Goal: Task Accomplishment & Management: Complete application form

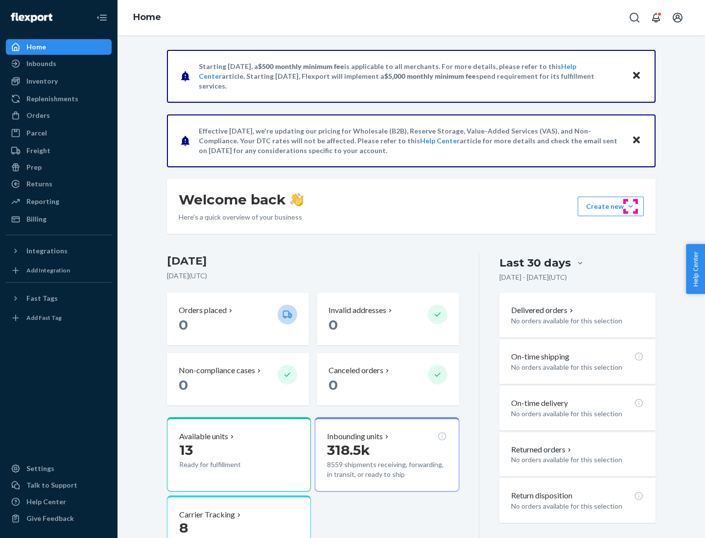
click at [630, 206] on button "Create new Create new inbound Create new order Create new product" at bounding box center [610, 207] width 66 height 20
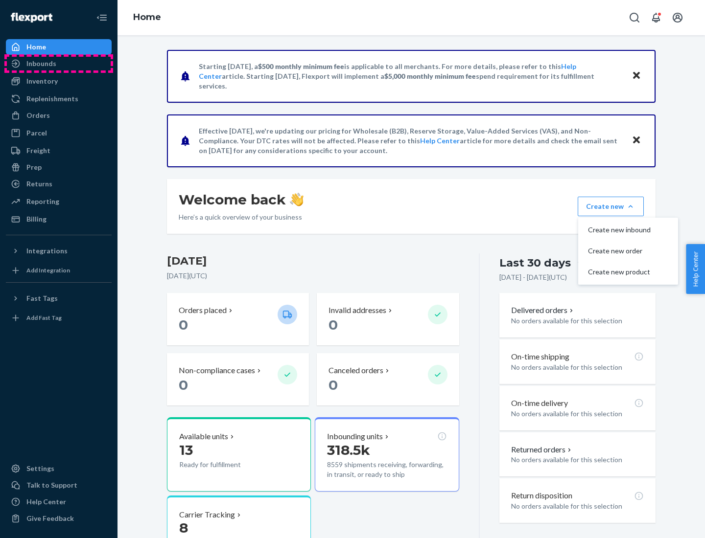
click at [59, 64] on div "Inbounds" at bounding box center [59, 64] width 104 height 14
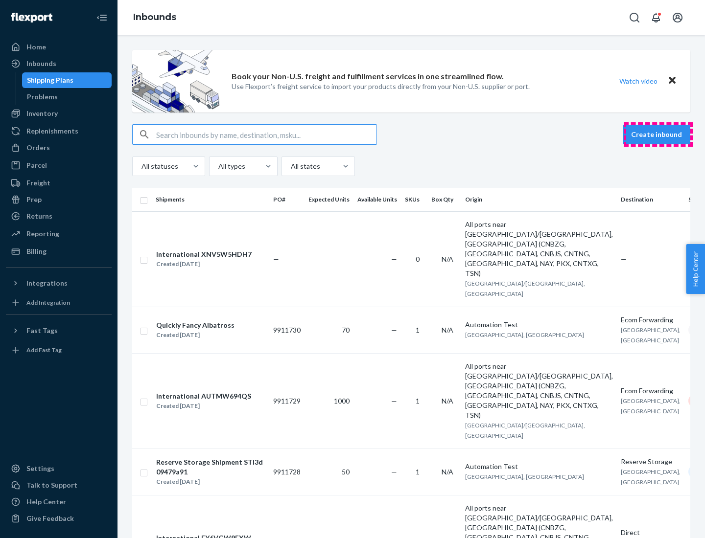
click at [658, 135] on button "Create inbound" at bounding box center [656, 135] width 68 height 20
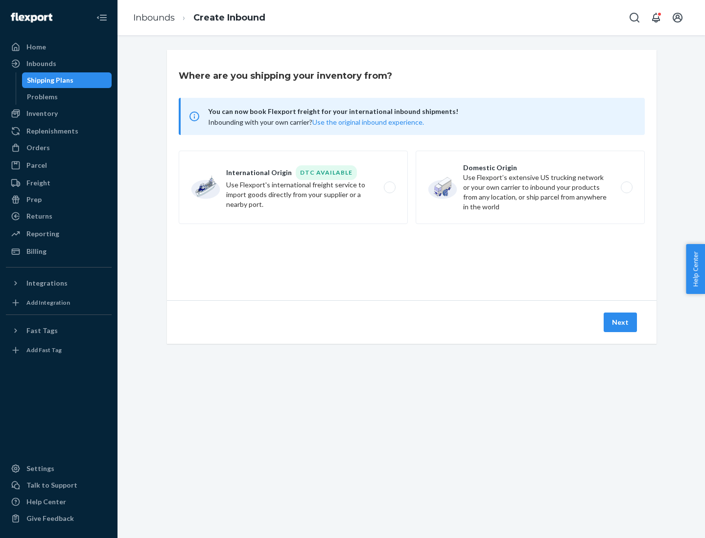
click at [530, 187] on label "Domestic Origin Use Flexport’s extensive US trucking network or your own carrie…" at bounding box center [529, 187] width 229 height 73
click at [626, 187] on input "Domestic Origin Use Flexport’s extensive US trucking network or your own carrie…" at bounding box center [629, 187] width 6 height 6
radio input "true"
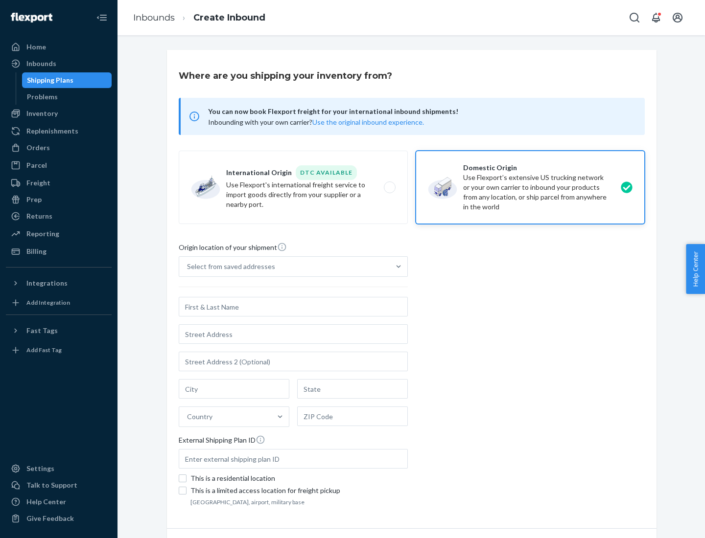
click at [229, 267] on div "Select from saved addresses" at bounding box center [231, 267] width 88 height 10
click at [188, 267] on input "Select from saved addresses" at bounding box center [187, 267] width 1 height 10
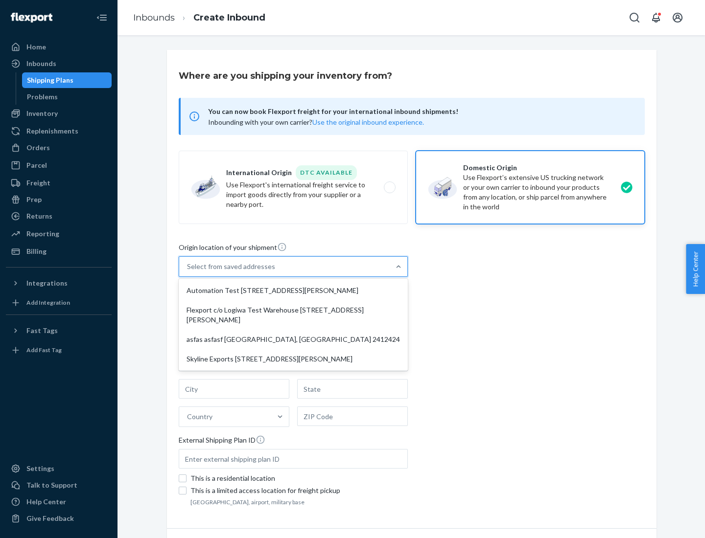
scroll to position [4, 0]
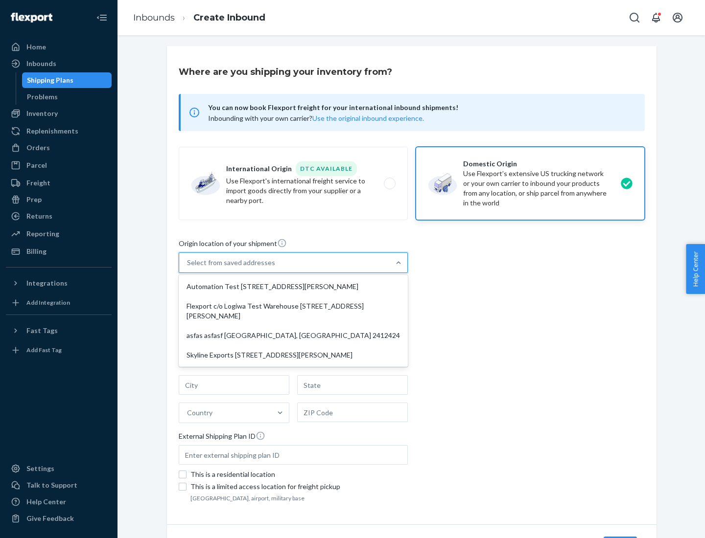
click at [293, 287] on div "Automation Test [STREET_ADDRESS][PERSON_NAME]" at bounding box center [293, 287] width 225 height 20
click at [188, 268] on input "option Automation Test [STREET_ADDRESS][PERSON_NAME] focused, 1 of 4. 4 results…" at bounding box center [187, 263] width 1 height 10
type input "Automation Test"
type input "9th Floor"
type input "[GEOGRAPHIC_DATA]"
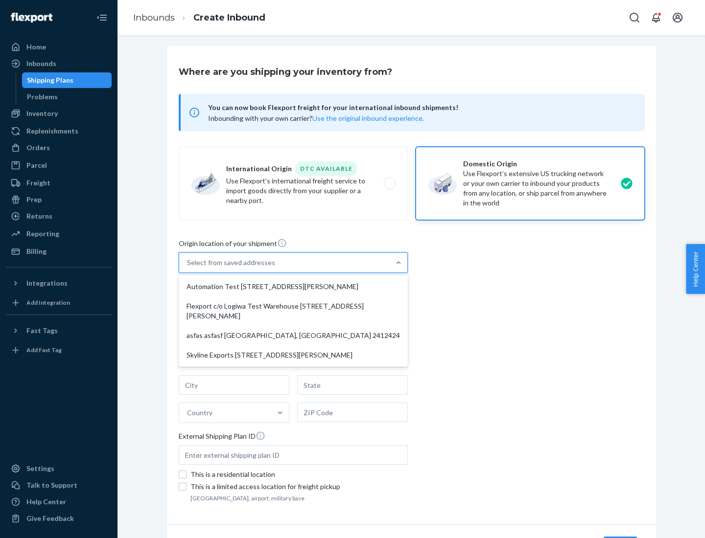
type input "CA"
type input "94104"
type input "[STREET_ADDRESS][PERSON_NAME]"
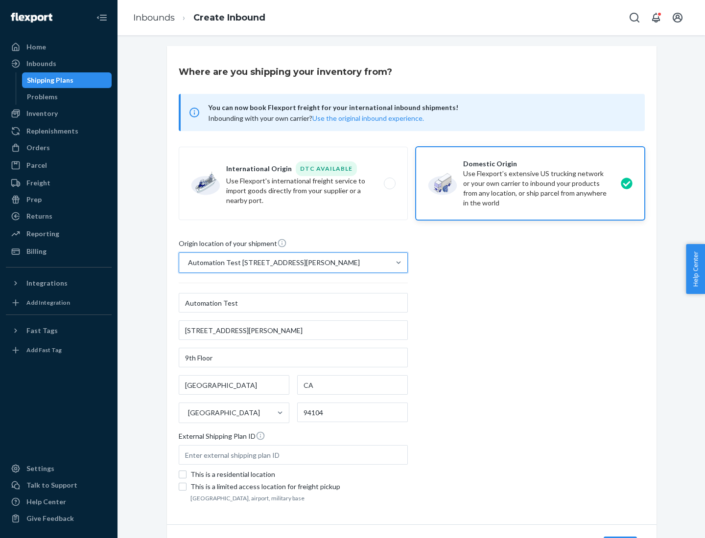
scroll to position [57, 0]
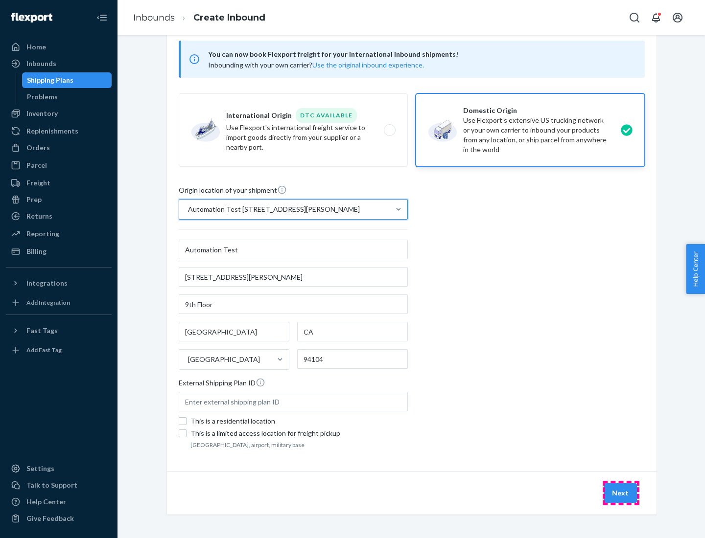
click at [620, 493] on button "Next" at bounding box center [619, 493] width 33 height 20
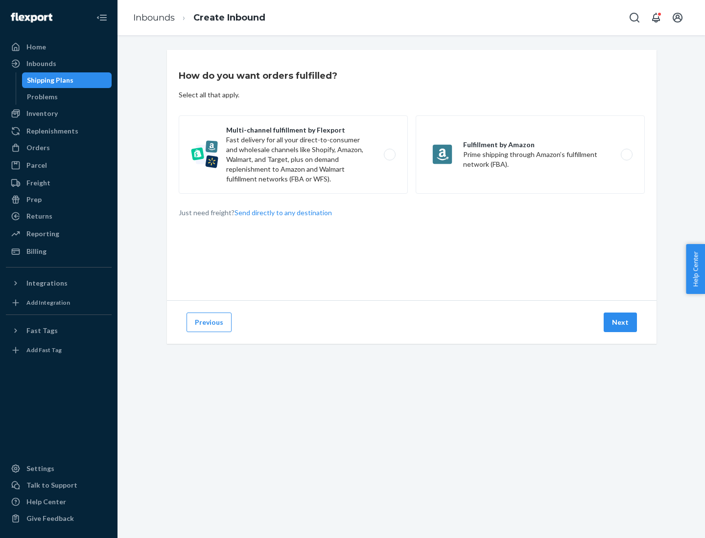
click at [293, 155] on label "Multi-channel fulfillment by Flexport Fast delivery for all your direct-to-cons…" at bounding box center [293, 154] width 229 height 78
click at [389, 155] on input "Multi-channel fulfillment by Flexport Fast delivery for all your direct-to-cons…" at bounding box center [392, 155] width 6 height 6
radio input "true"
click at [620, 322] on button "Next" at bounding box center [619, 323] width 33 height 20
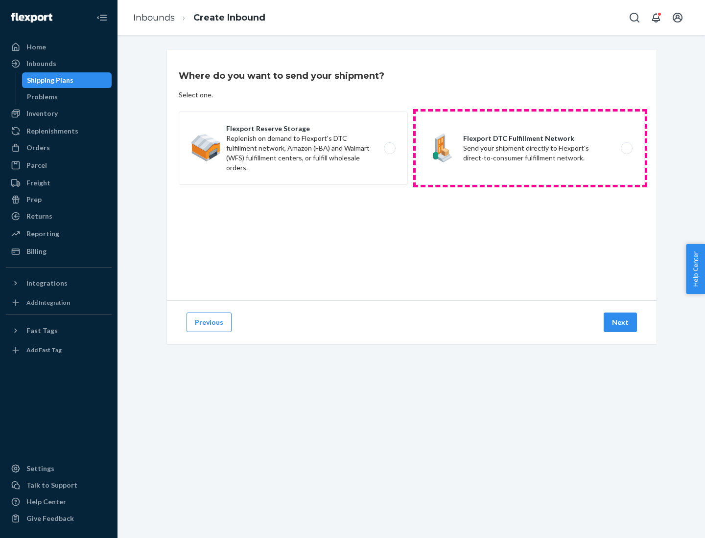
click at [530, 148] on label "Flexport DTC Fulfillment Network Send your shipment directly to Flexport's dire…" at bounding box center [529, 148] width 229 height 73
click at [626, 148] on input "Flexport DTC Fulfillment Network Send your shipment directly to Flexport's dire…" at bounding box center [629, 148] width 6 height 6
radio input "true"
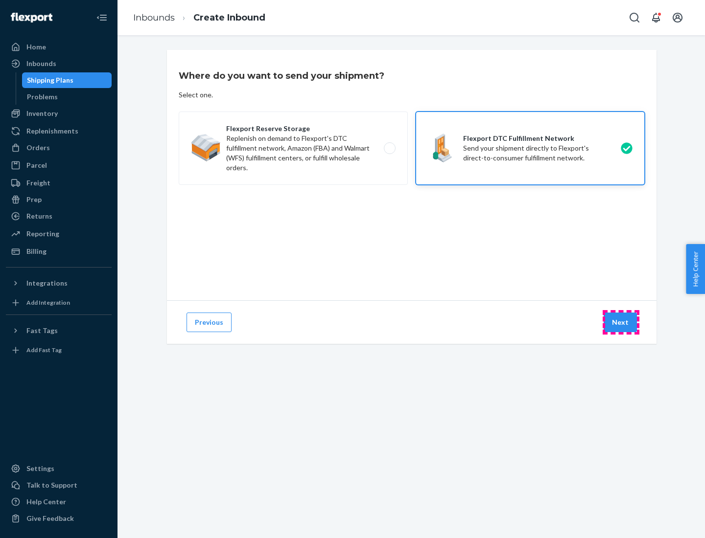
click at [620, 322] on button "Next" at bounding box center [619, 323] width 33 height 20
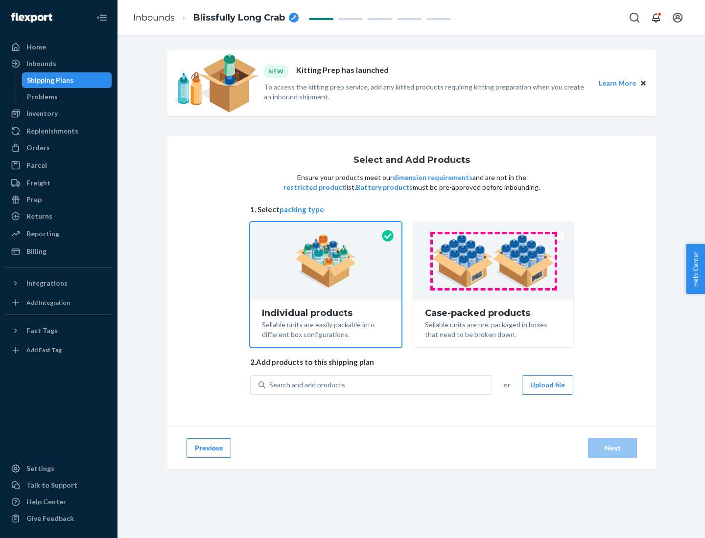
click at [493, 261] on img at bounding box center [493, 261] width 122 height 54
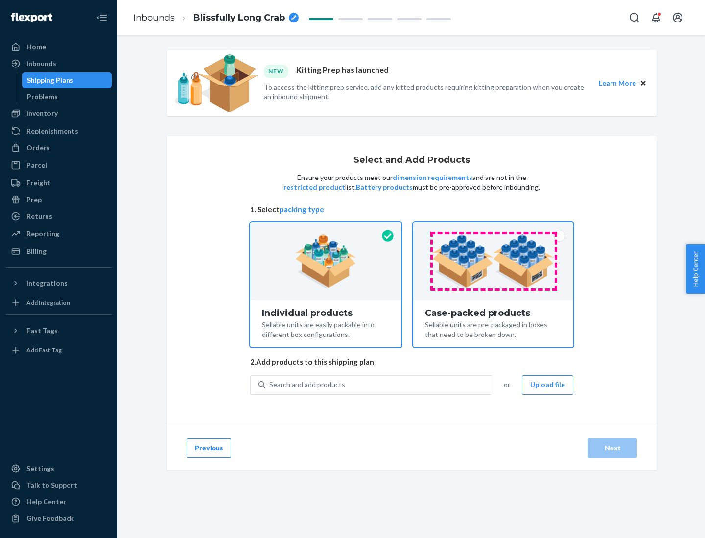
click at [493, 229] on input "Case-packed products Sellable units are pre-packaged in boxes that need to be b…" at bounding box center [493, 225] width 6 height 6
radio input "true"
radio input "false"
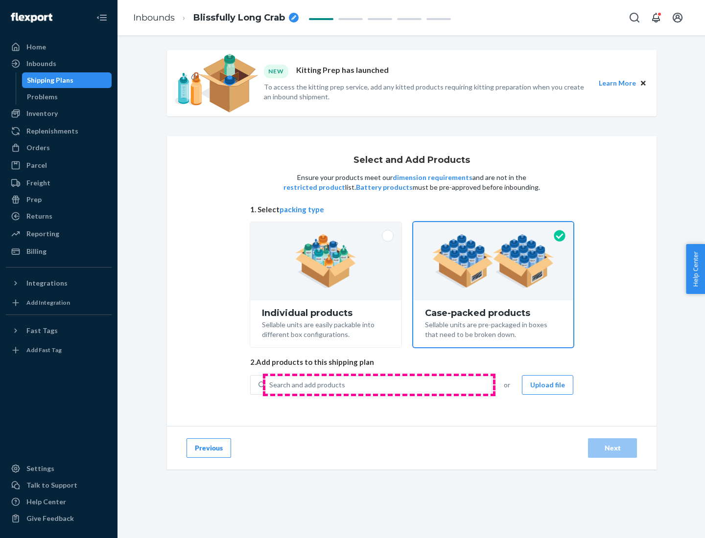
click at [379, 385] on div "Search and add products" at bounding box center [378, 385] width 226 height 18
click at [270, 385] on input "Search and add products" at bounding box center [269, 385] width 1 height 10
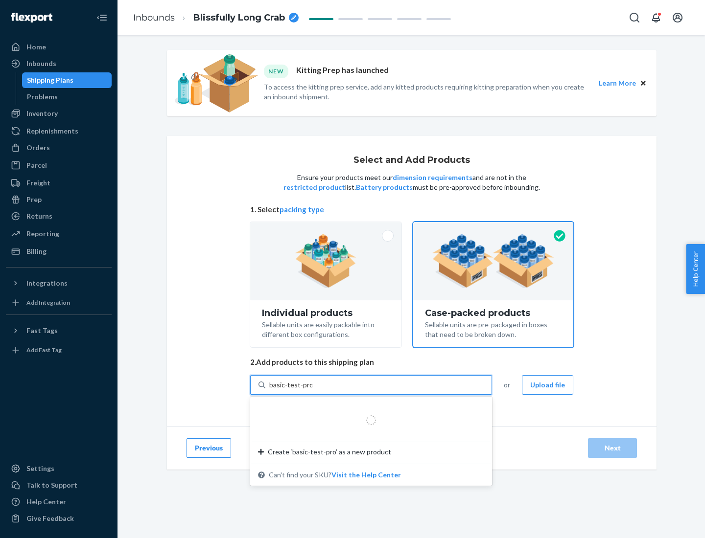
type input "basic-test-product-1"
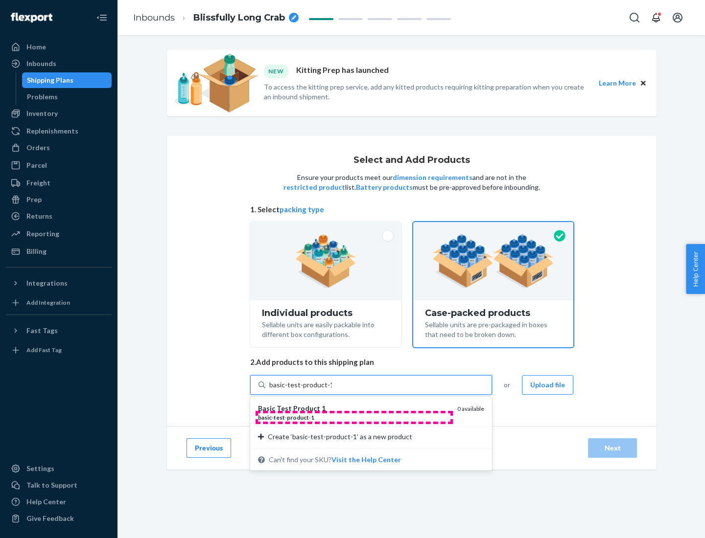
click at [354, 417] on div "basic - test - product - 1" at bounding box center [353, 417] width 191 height 8
click at [332, 390] on input "basic-test-product-1" at bounding box center [300, 385] width 63 height 10
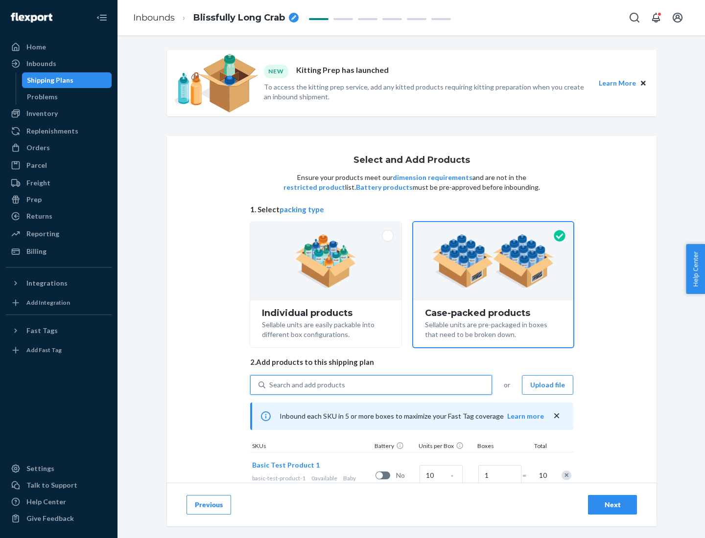
scroll to position [35, 0]
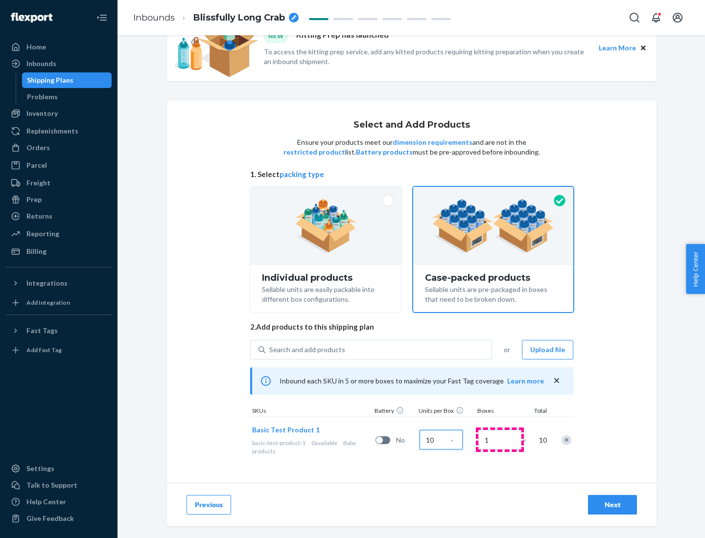
type input "10"
type input "7"
click at [612, 505] on div "Next" at bounding box center [612, 505] width 32 height 10
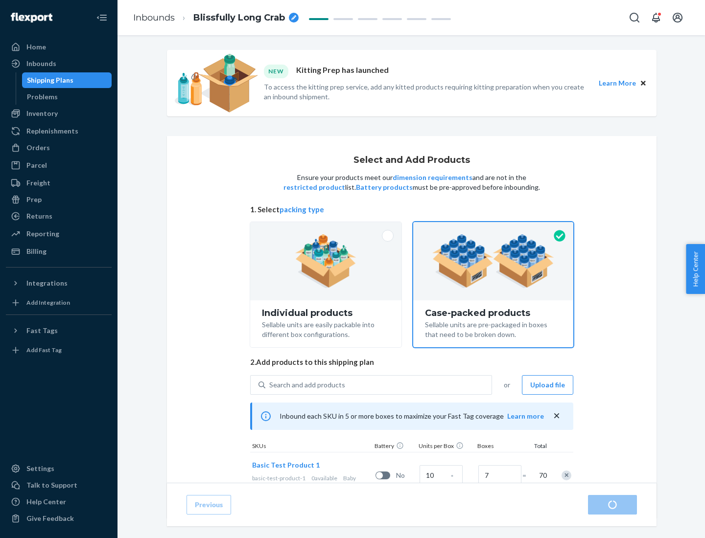
radio input "true"
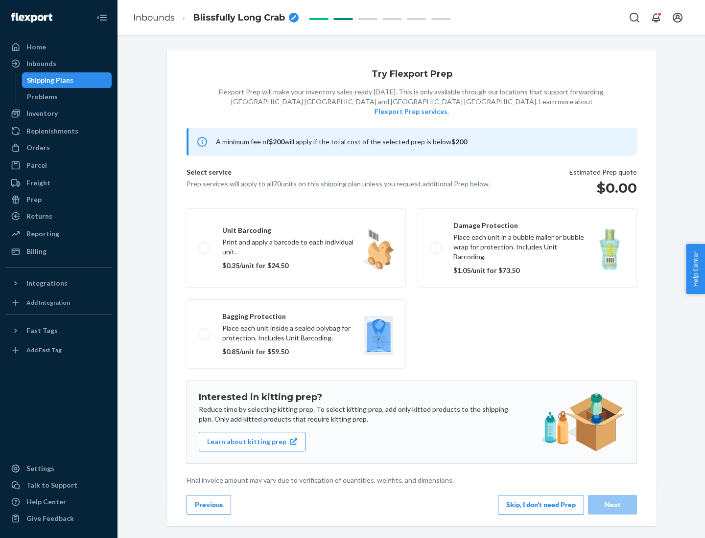
scroll to position [2, 0]
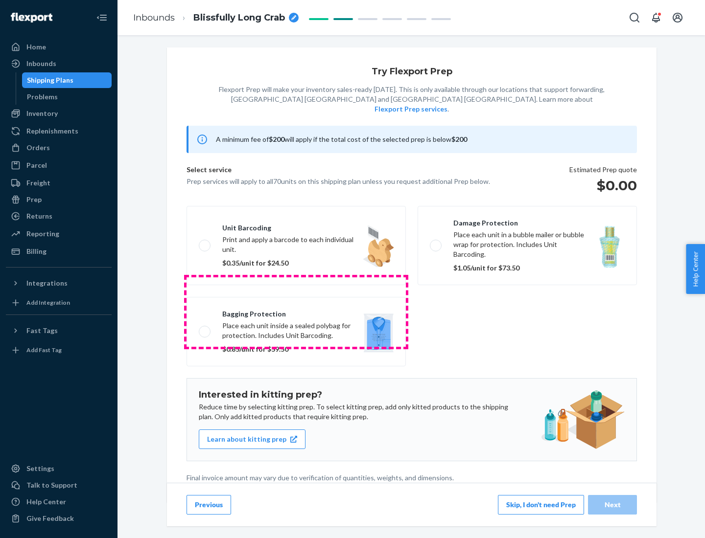
click at [296, 312] on label "Bagging protection Place each unit inside a sealed polybag for protection. Incl…" at bounding box center [295, 331] width 219 height 69
click at [205, 328] on input "Bagging protection Place each unit inside a sealed polybag for protection. Incl…" at bounding box center [202, 331] width 6 height 6
checkbox input "true"
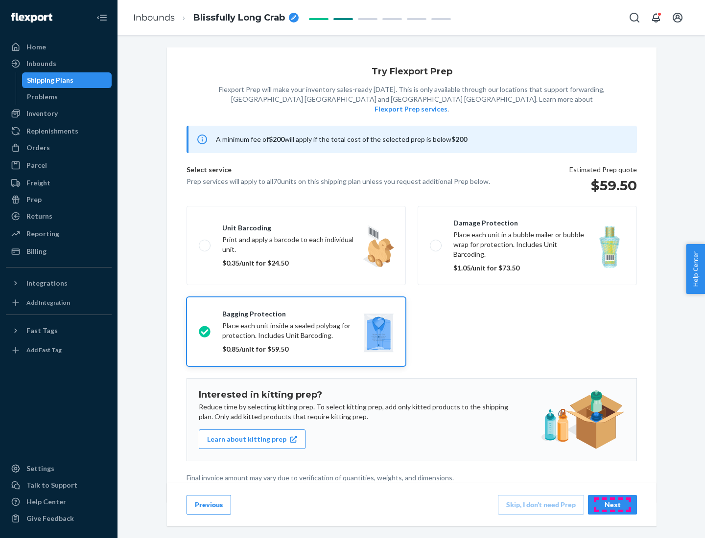
click at [612, 504] on div "Next" at bounding box center [612, 505] width 32 height 10
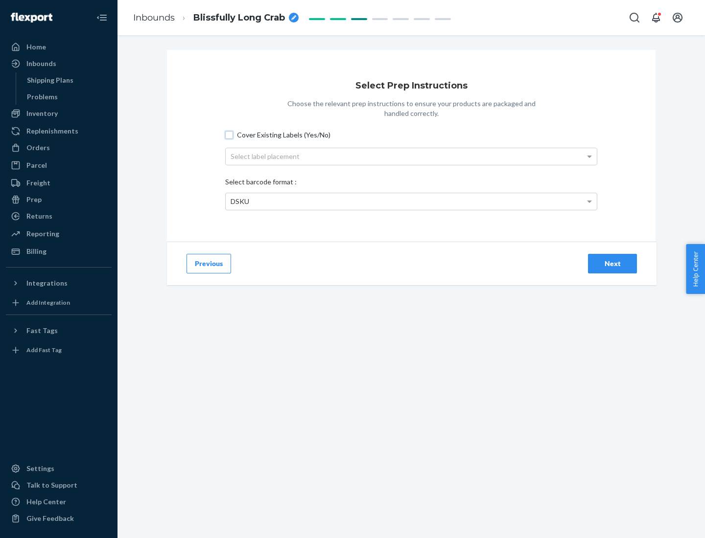
click at [229, 135] on input "Cover Existing Labels (Yes/No)" at bounding box center [229, 135] width 8 height 8
checkbox input "true"
click at [411, 156] on div "Select label placement" at bounding box center [411, 156] width 371 height 17
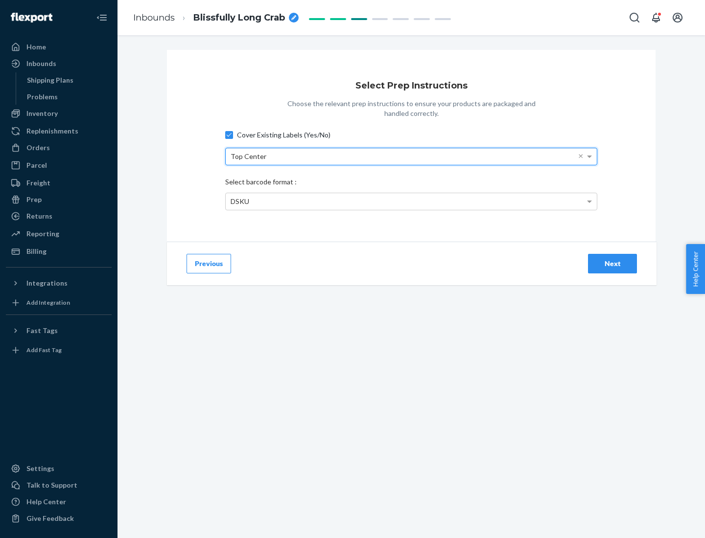
click at [411, 201] on div "DSKU" at bounding box center [411, 201] width 371 height 17
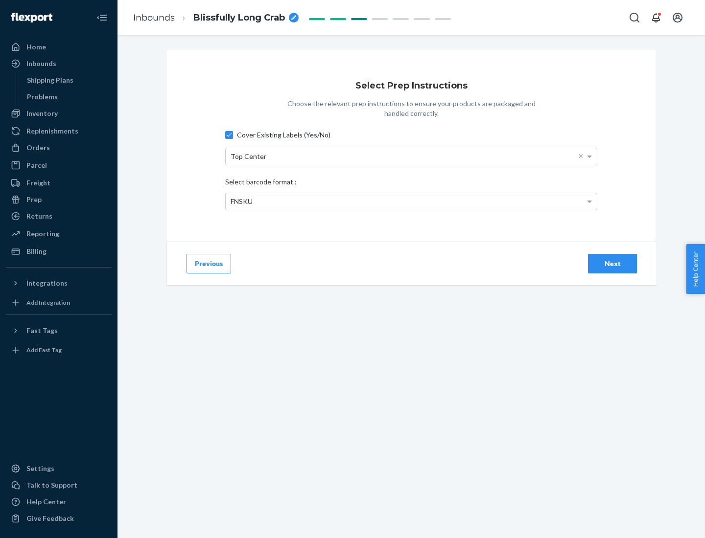
click at [612, 263] on div "Next" at bounding box center [612, 264] width 32 height 10
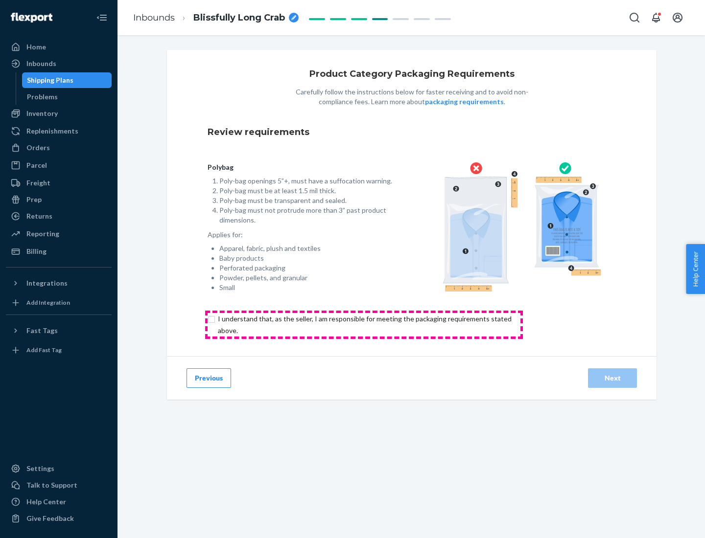
click at [364, 324] on input "checkbox" at bounding box center [369, 324] width 325 height 23
checkbox input "true"
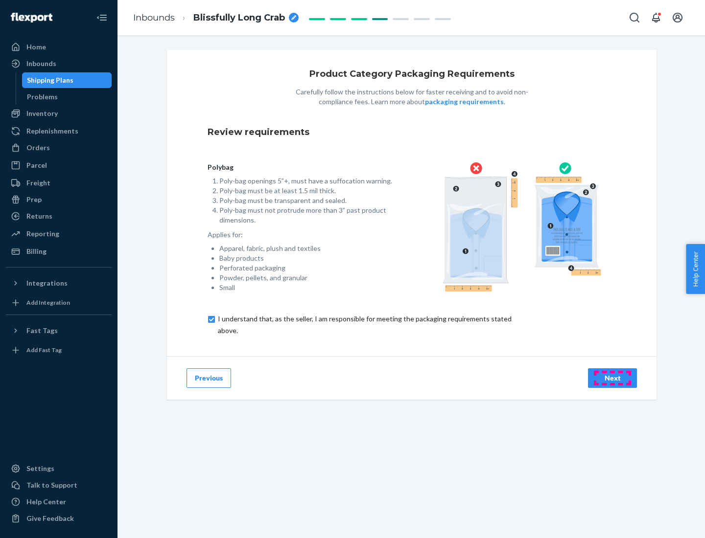
click at [612, 378] on div "Next" at bounding box center [612, 378] width 32 height 10
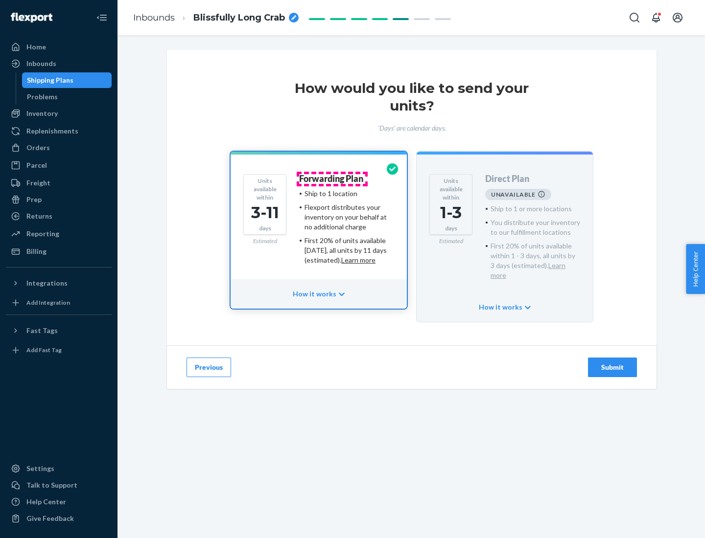
click at [332, 179] on h4 "Forwarding Plan" at bounding box center [331, 179] width 64 height 10
click at [612, 363] on div "Submit" at bounding box center [612, 368] width 32 height 10
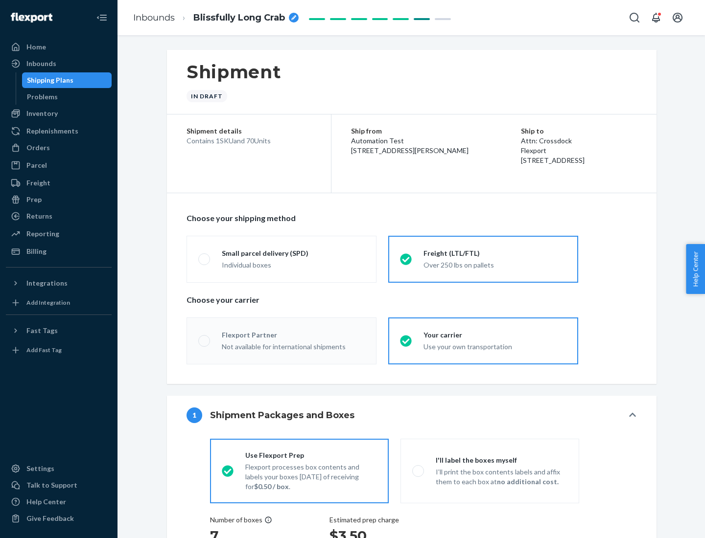
radio input "true"
radio input "false"
radio input "true"
radio input "false"
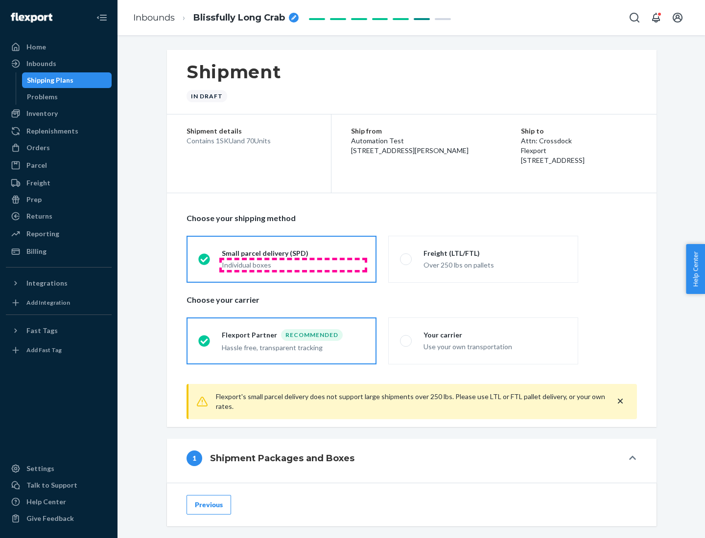
click at [293, 265] on div "Individual boxes" at bounding box center [293, 265] width 143 height 10
click at [205, 262] on input "Small parcel delivery (SPD) Individual boxes" at bounding box center [201, 259] width 6 height 6
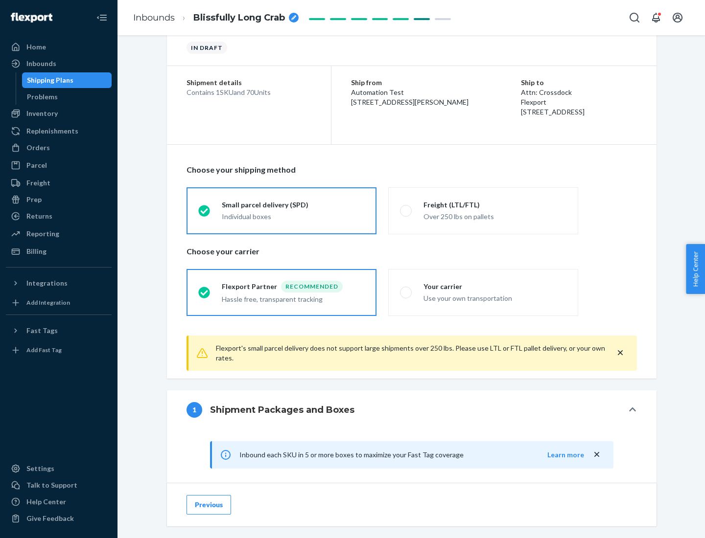
click at [293, 286] on div "Recommended" at bounding box center [312, 287] width 62 height 12
click at [205, 289] on input "Flexport Partner Recommended Hassle free, transparent tracking" at bounding box center [201, 292] width 6 height 6
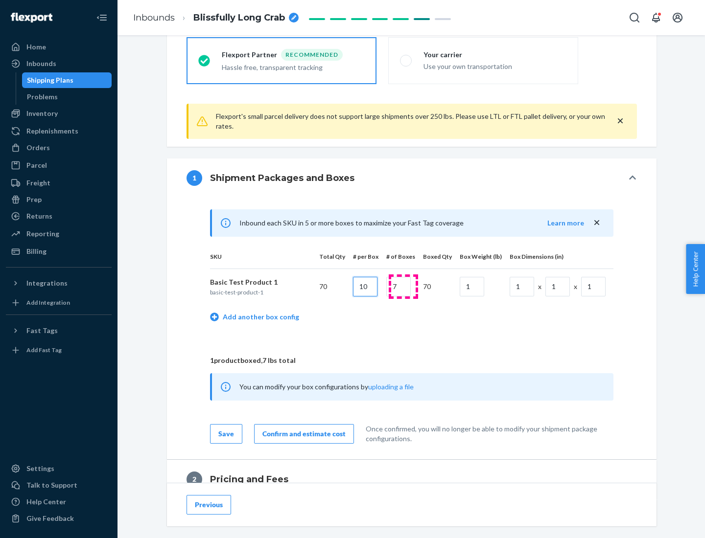
type input "10"
type input "7"
type input "1"
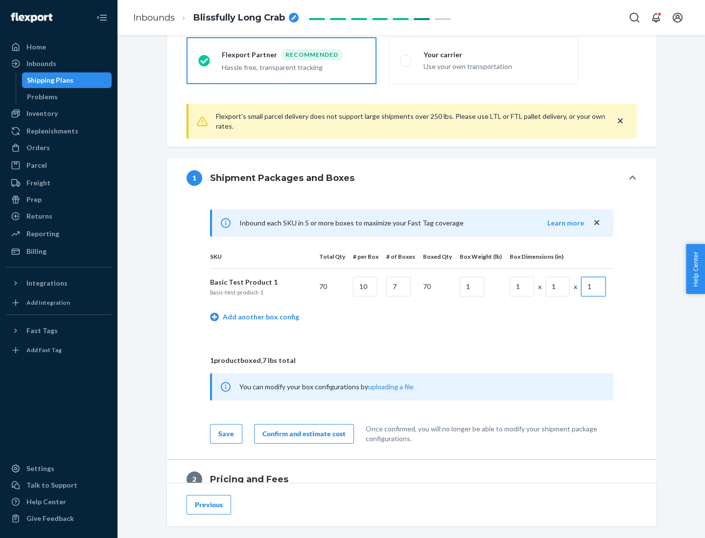
scroll to position [428, 0]
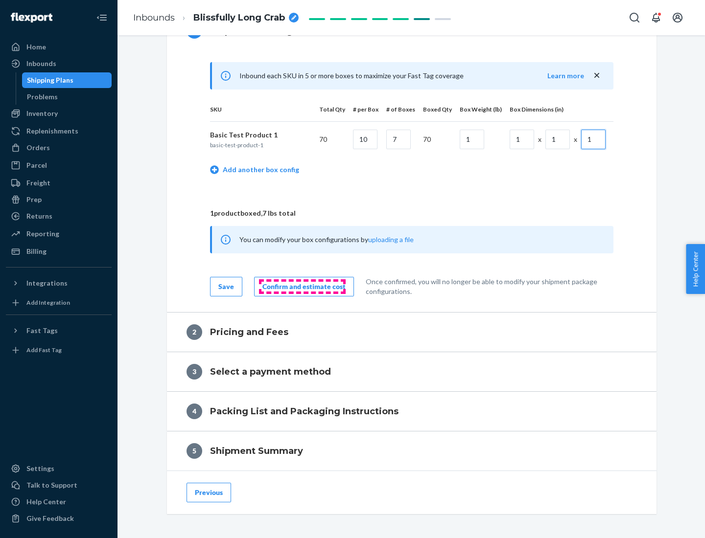
type input "1"
click at [302, 286] on div "Confirm and estimate cost" at bounding box center [303, 287] width 83 height 10
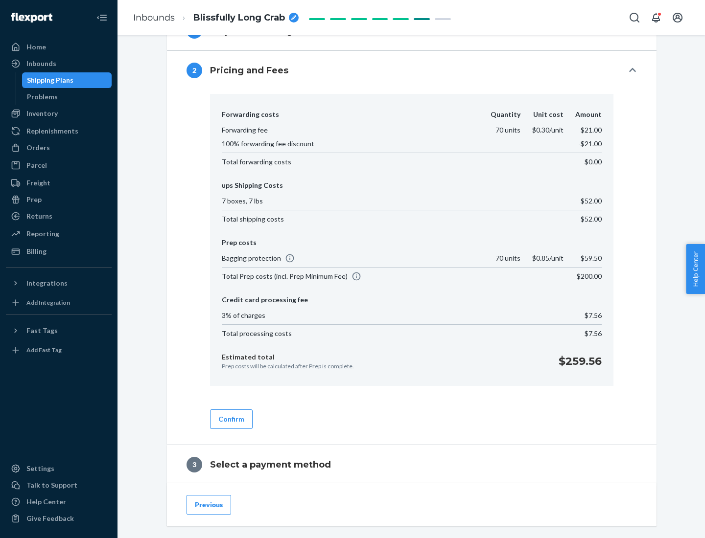
scroll to position [560, 0]
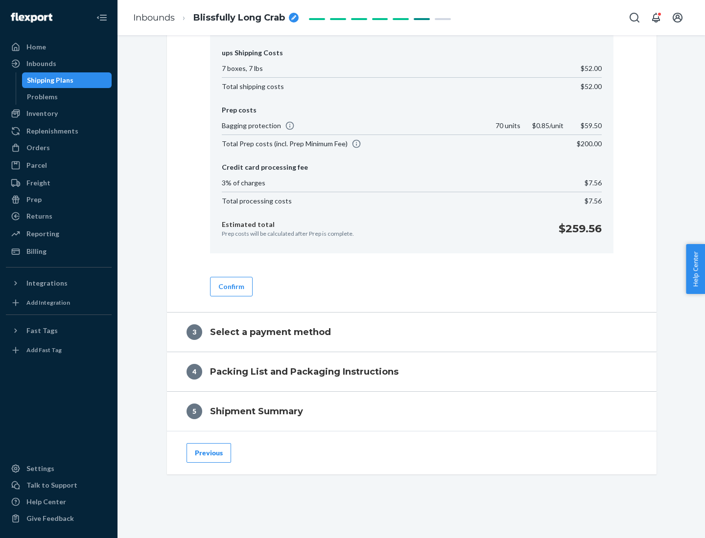
click at [230, 286] on button "Confirm" at bounding box center [231, 287] width 43 height 20
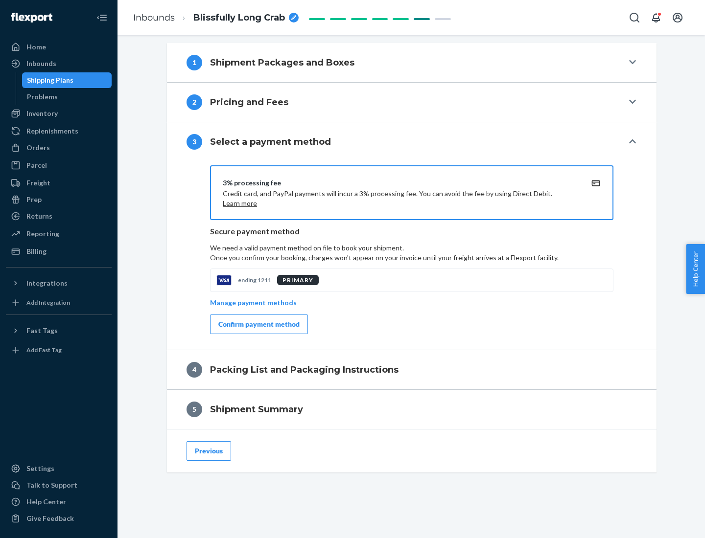
scroll to position [396, 0]
click at [258, 324] on div "Confirm payment method" at bounding box center [258, 325] width 81 height 10
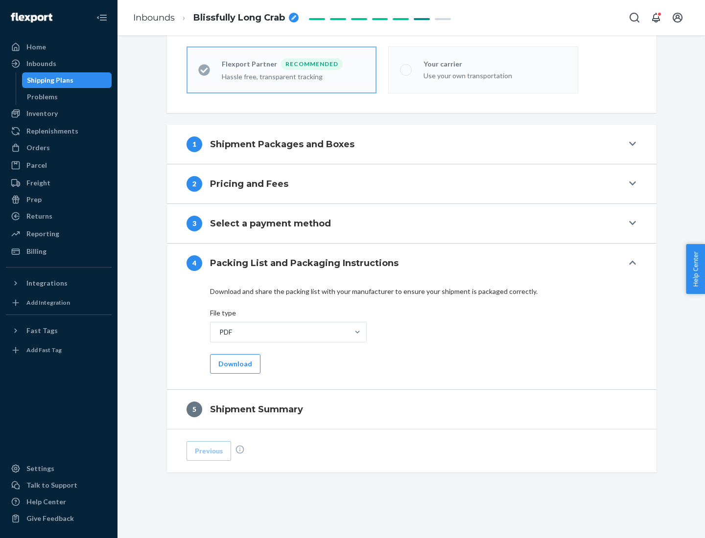
click at [234, 364] on button "Download" at bounding box center [235, 364] width 50 height 20
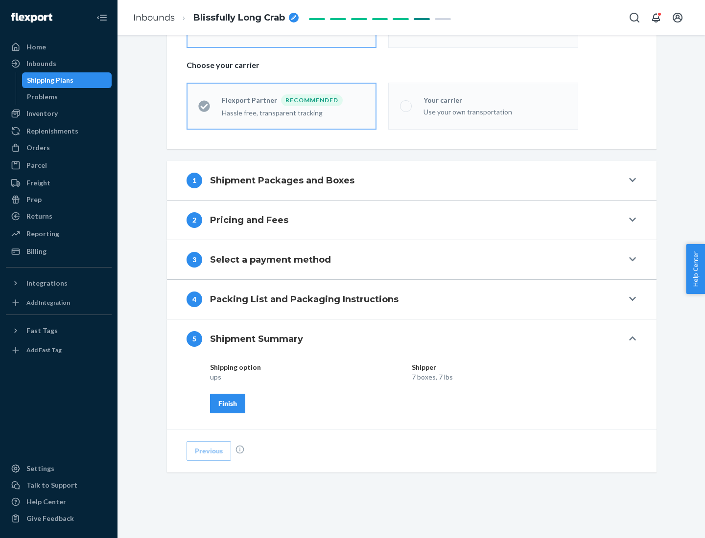
scroll to position [235, 0]
